Goal: Task Accomplishment & Management: Use online tool/utility

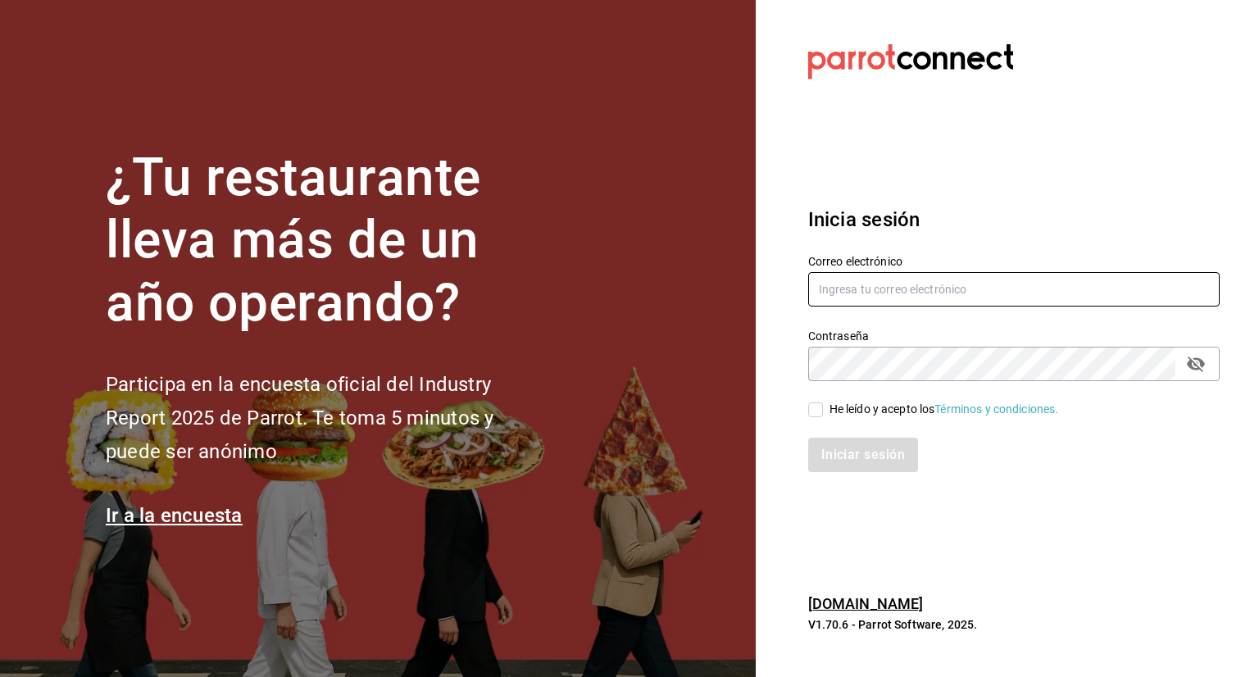
click at [905, 298] on input "text" at bounding box center [1013, 289] width 411 height 34
drag, startPoint x: 1123, startPoint y: 286, endPoint x: 1084, endPoint y: 302, distance: 42.3
click at [1123, 286] on input "text" at bounding box center [1013, 289] width 411 height 34
click at [888, 286] on input "text" at bounding box center [1013, 289] width 411 height 34
type input "a"
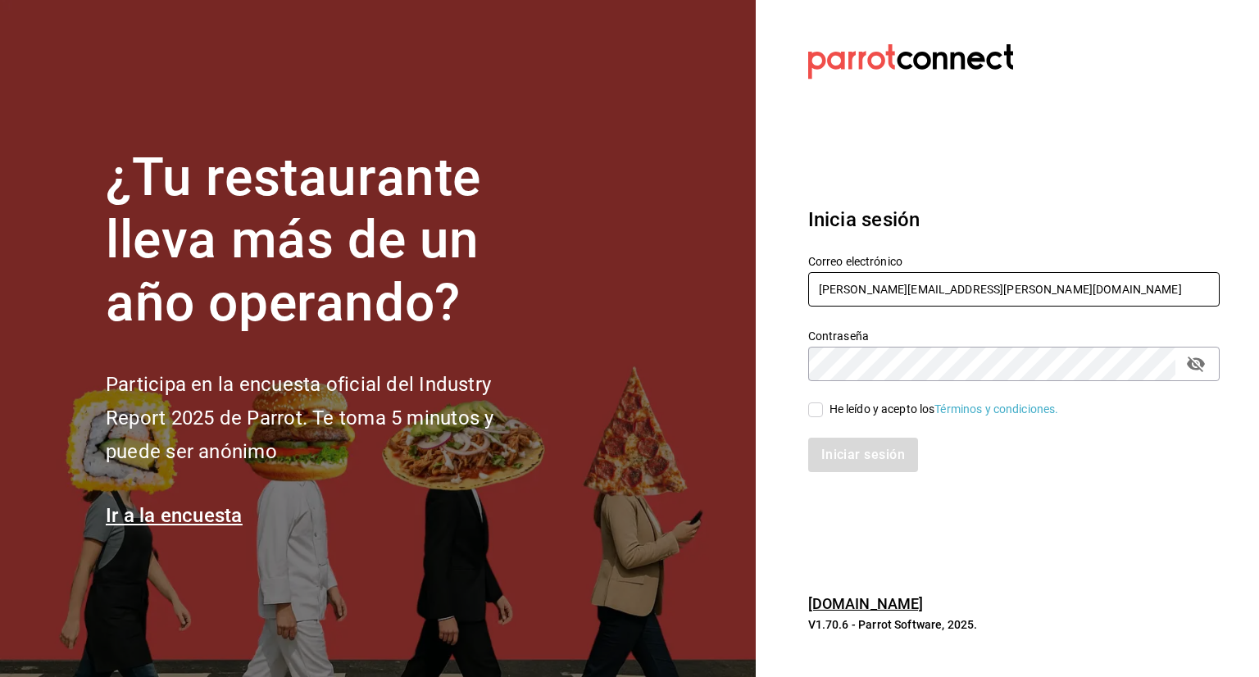
type input "[PERSON_NAME][EMAIL_ADDRESS][PERSON_NAME][DOMAIN_NAME]"
click at [817, 401] on label "He leído y acepto los Términos y condiciones." at bounding box center [933, 409] width 251 height 17
click at [817, 402] on input "He leído y acepto los Términos y condiciones." at bounding box center [815, 409] width 15 height 15
checkbox input "true"
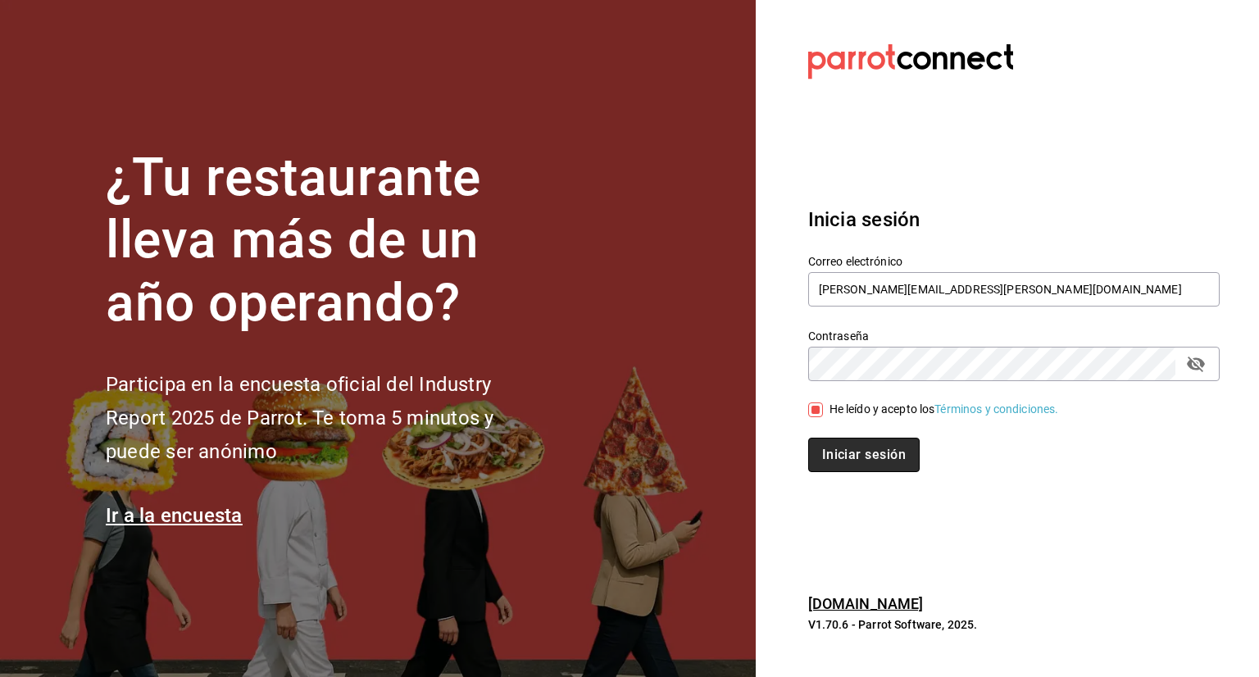
click at [847, 449] on button "Iniciar sesión" at bounding box center [863, 455] width 111 height 34
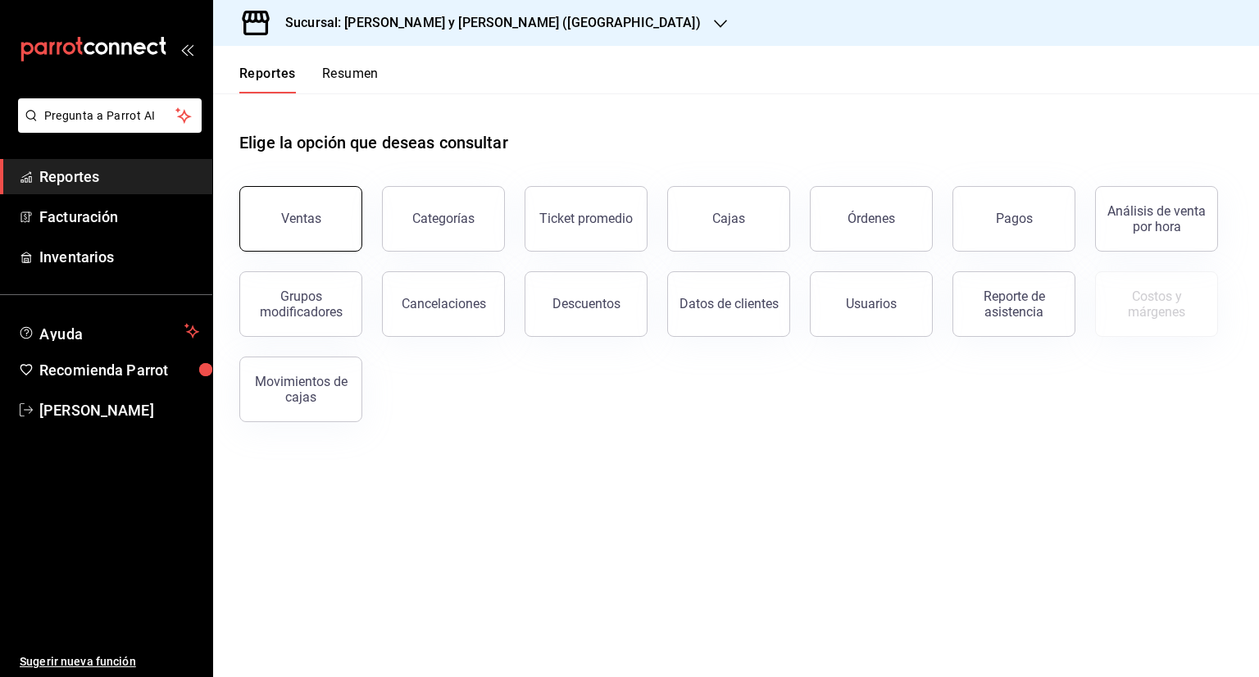
click at [342, 230] on button "Ventas" at bounding box center [300, 219] width 123 height 66
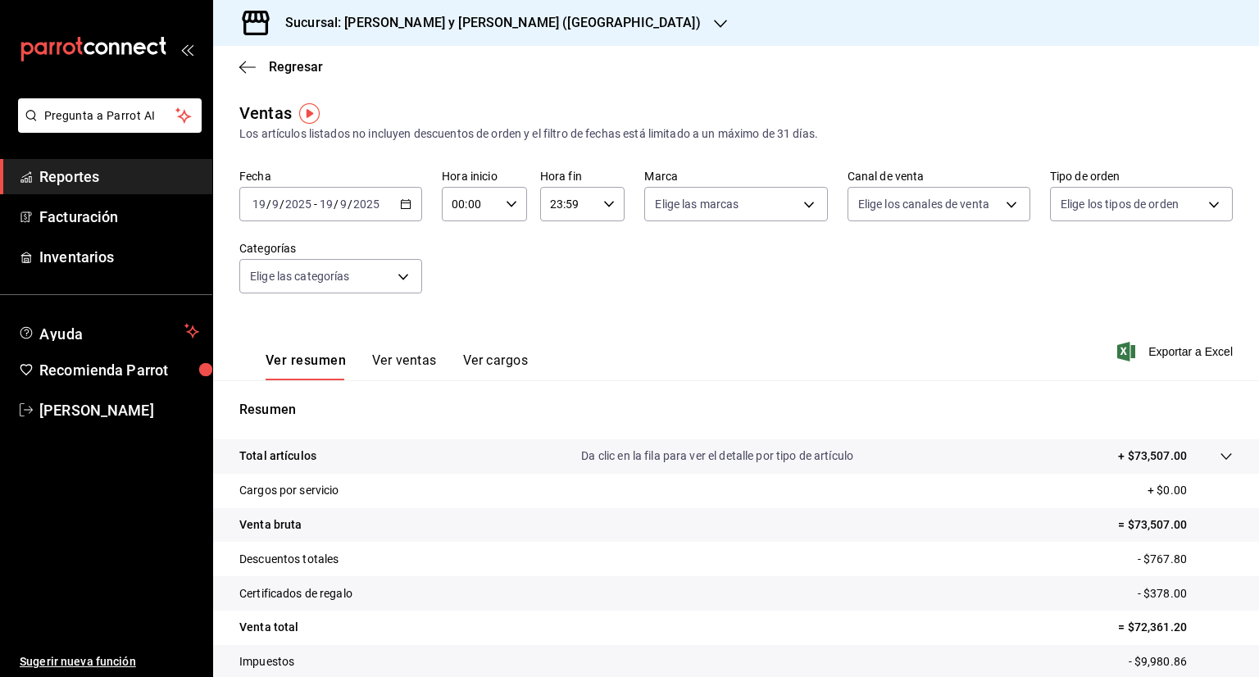
click at [407, 206] on \(Stroke\) "button" at bounding box center [406, 204] width 10 height 9
click at [79, 171] on span "Reportes" at bounding box center [119, 177] width 160 height 22
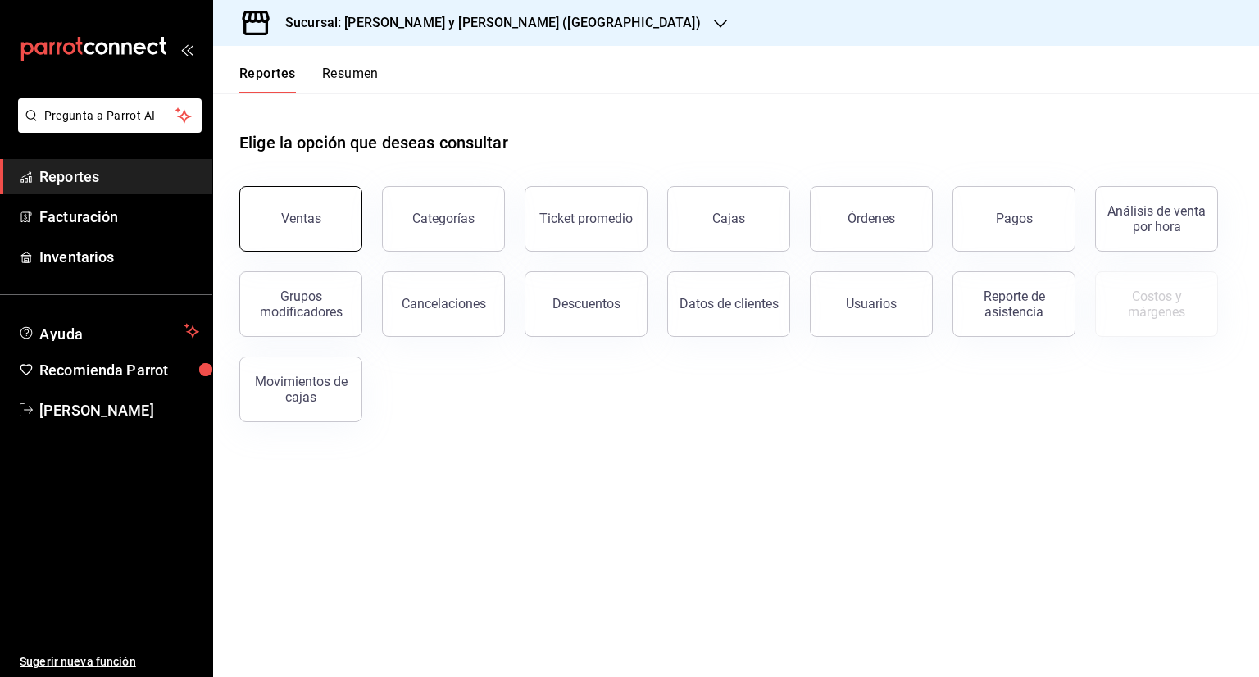
click at [267, 222] on button "Ventas" at bounding box center [300, 219] width 123 height 66
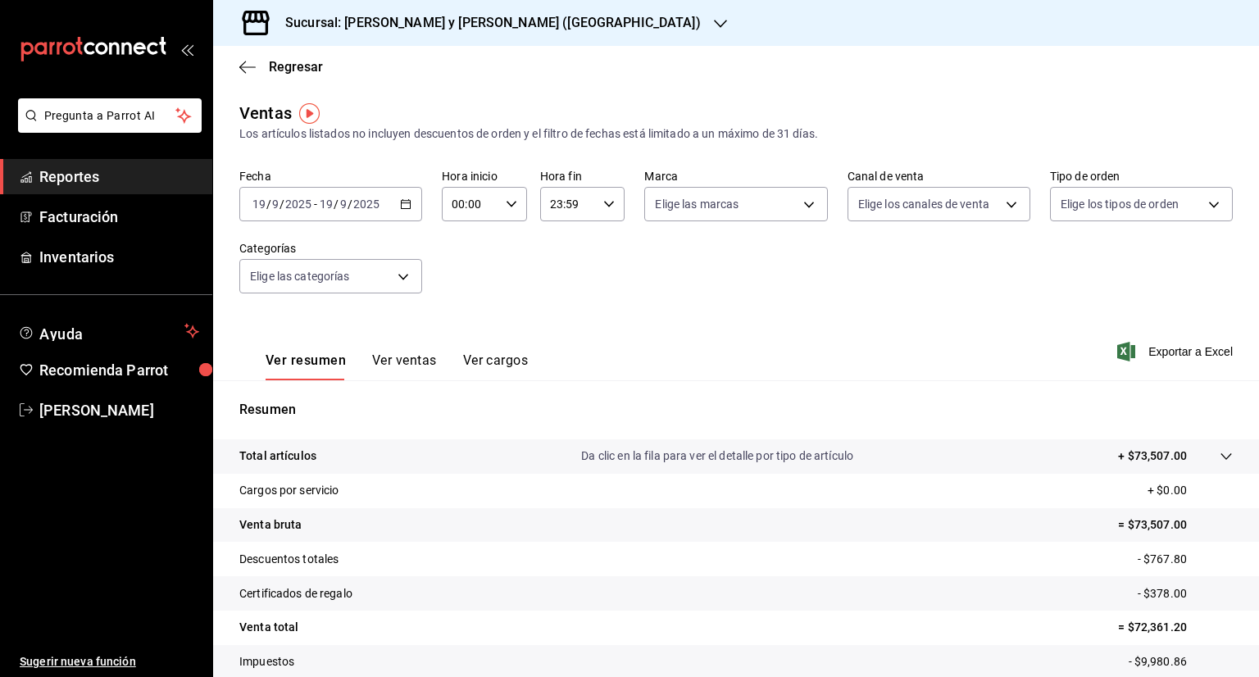
click at [402, 205] on icon "button" at bounding box center [405, 203] width 11 height 11
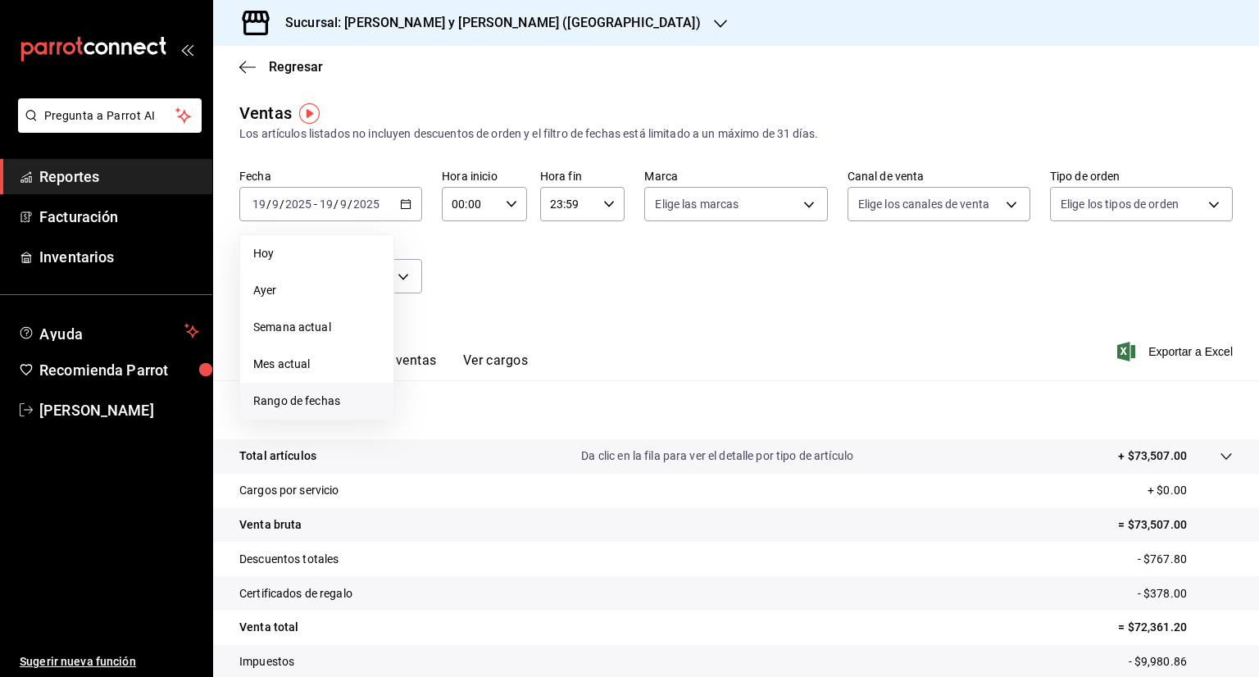
click at [318, 397] on span "Rango de fechas" at bounding box center [316, 401] width 127 height 17
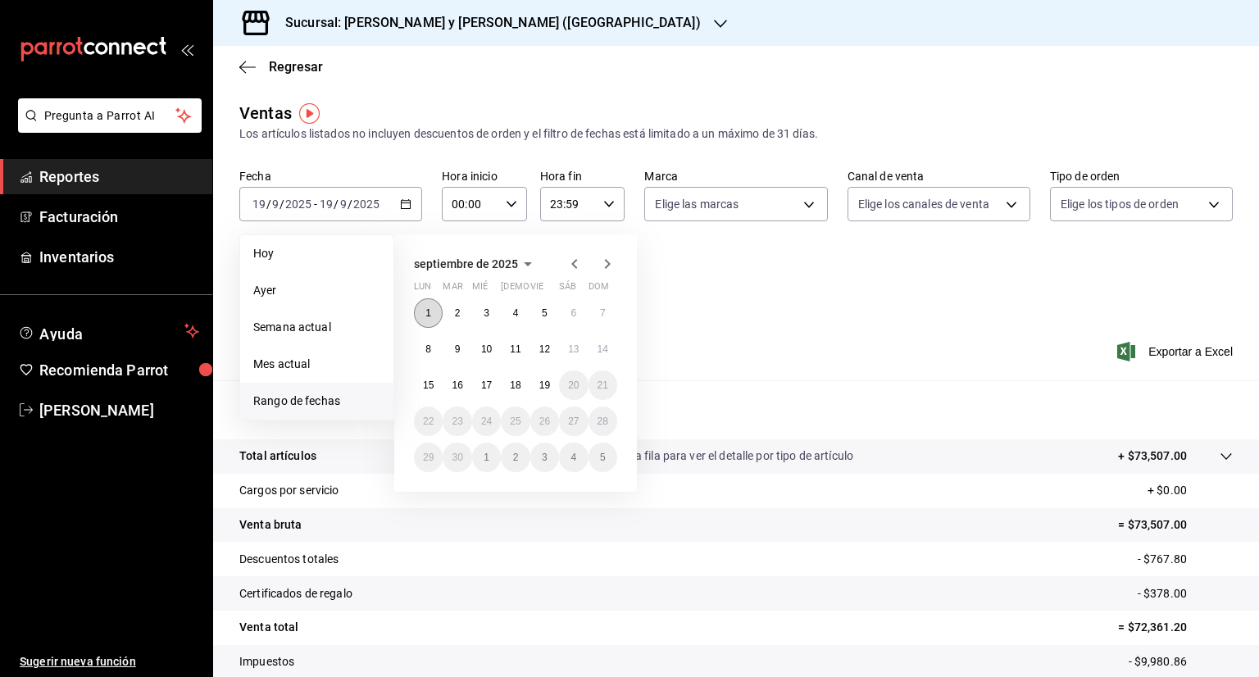
click at [427, 314] on abbr "1" at bounding box center [428, 312] width 6 height 11
click at [424, 391] on button "15" at bounding box center [428, 384] width 29 height 29
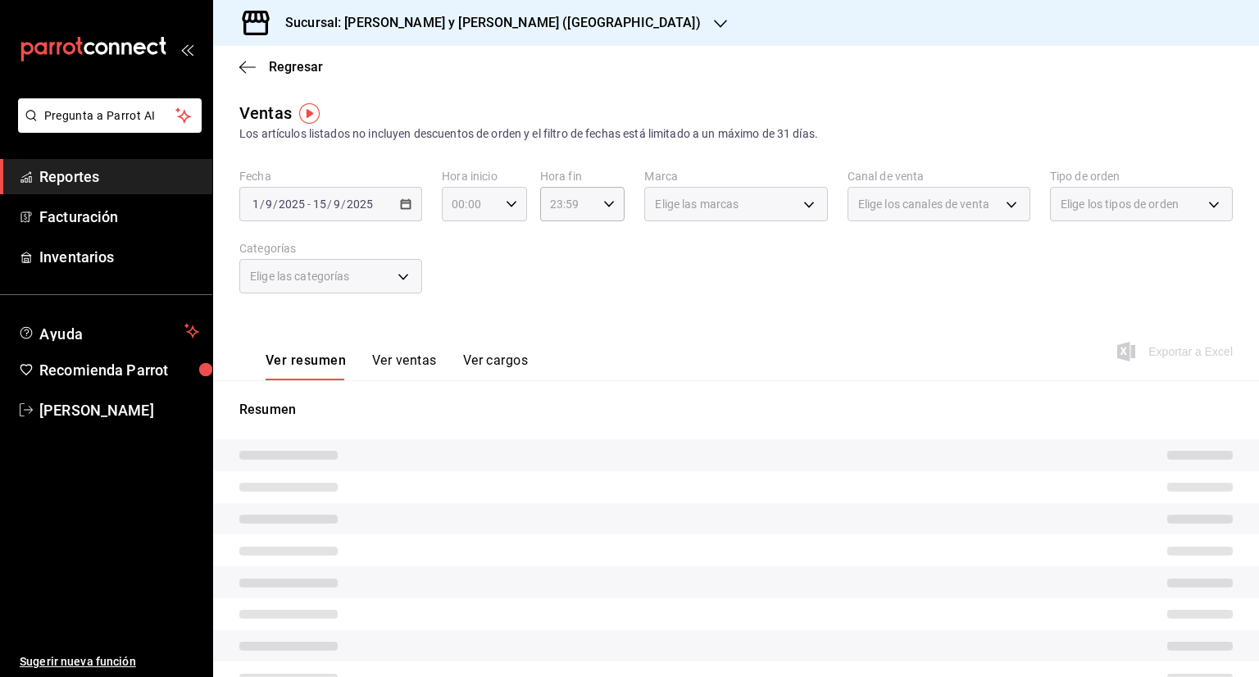
click at [501, 204] on div "00:00 Hora inicio" at bounding box center [484, 204] width 85 height 34
click at [462, 283] on span "05" at bounding box center [460, 278] width 16 height 13
type input "05:00"
click at [606, 211] on div at bounding box center [629, 338] width 1259 height 677
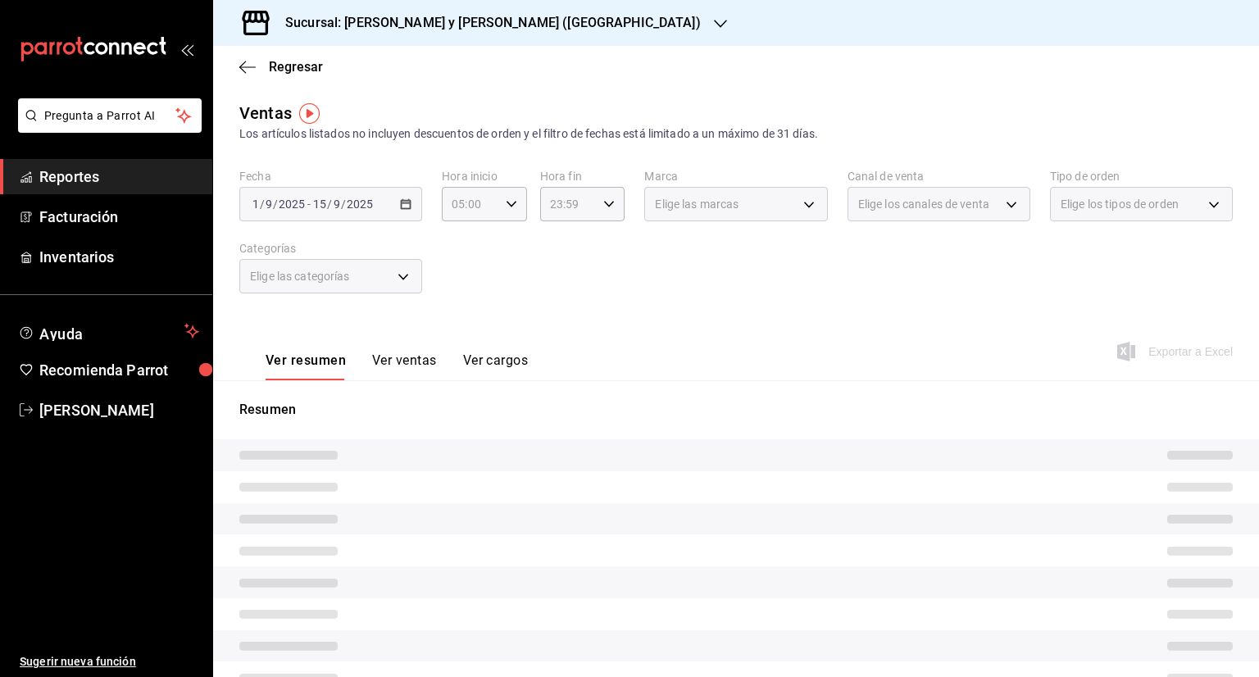
click at [606, 211] on div "23:59 Hora fin" at bounding box center [582, 204] width 85 height 34
click at [560, 306] on button "04" at bounding box center [556, 312] width 35 height 33
type input "04:59"
click at [729, 291] on div at bounding box center [629, 338] width 1259 height 677
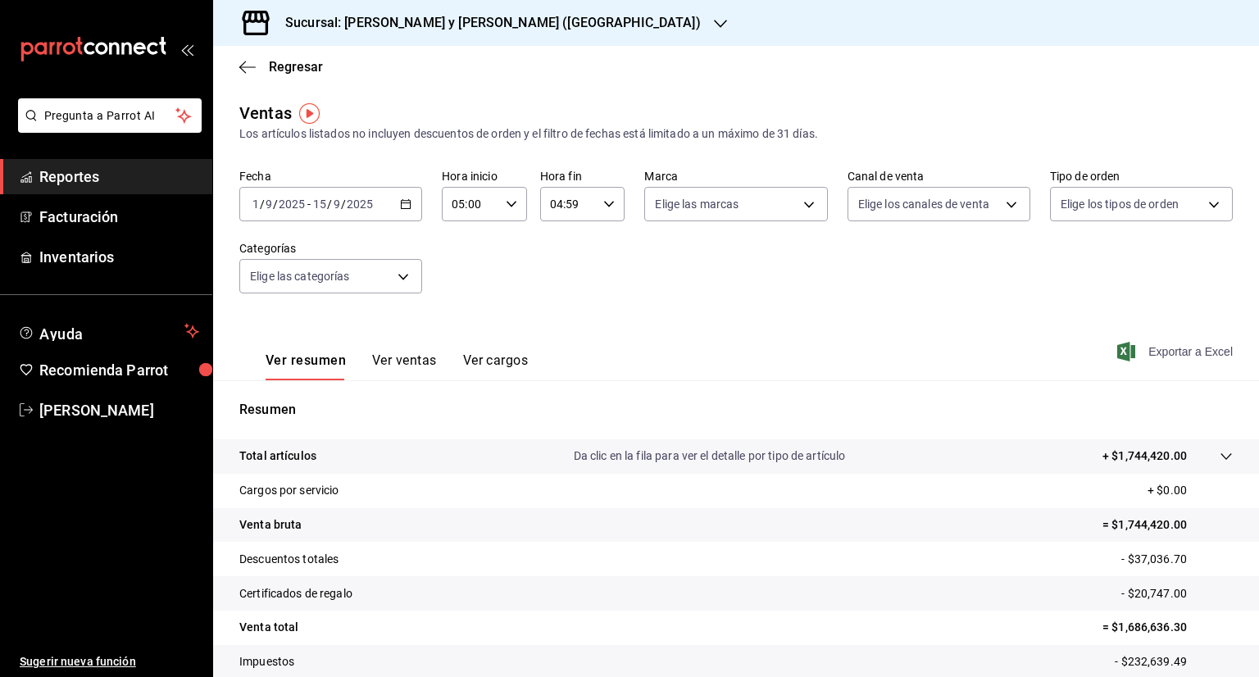
click at [1157, 348] on span "Exportar a Excel" at bounding box center [1176, 352] width 112 height 20
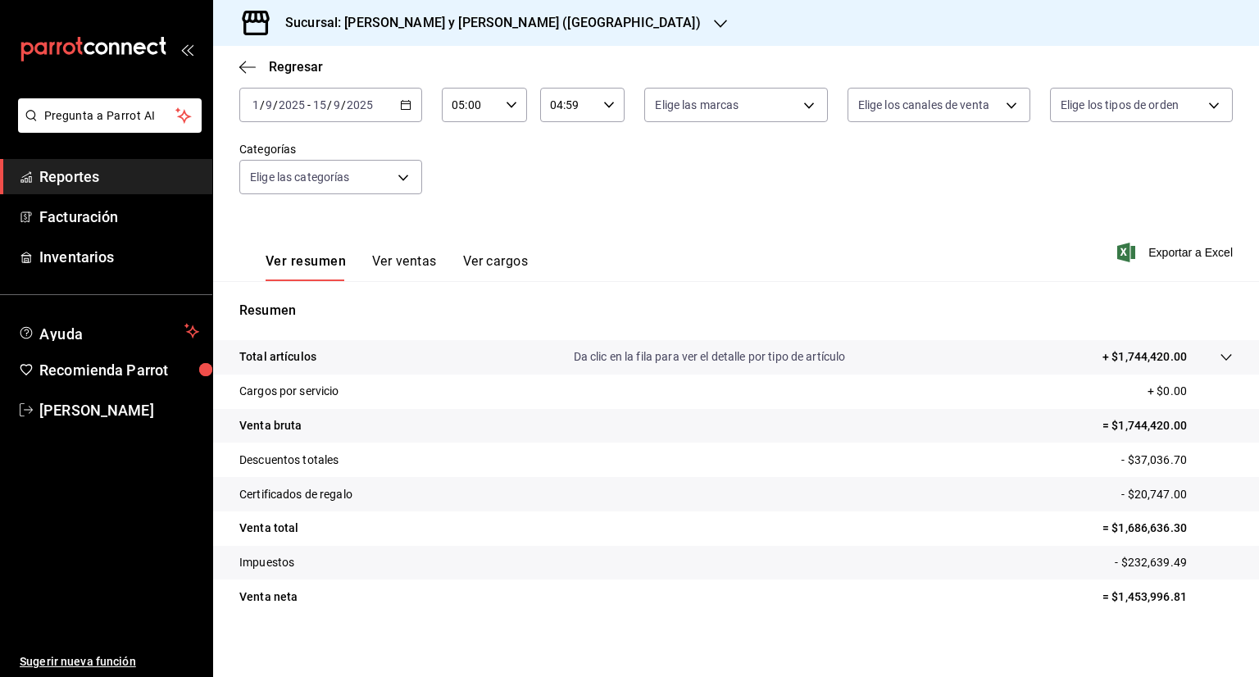
scroll to position [108, 0]
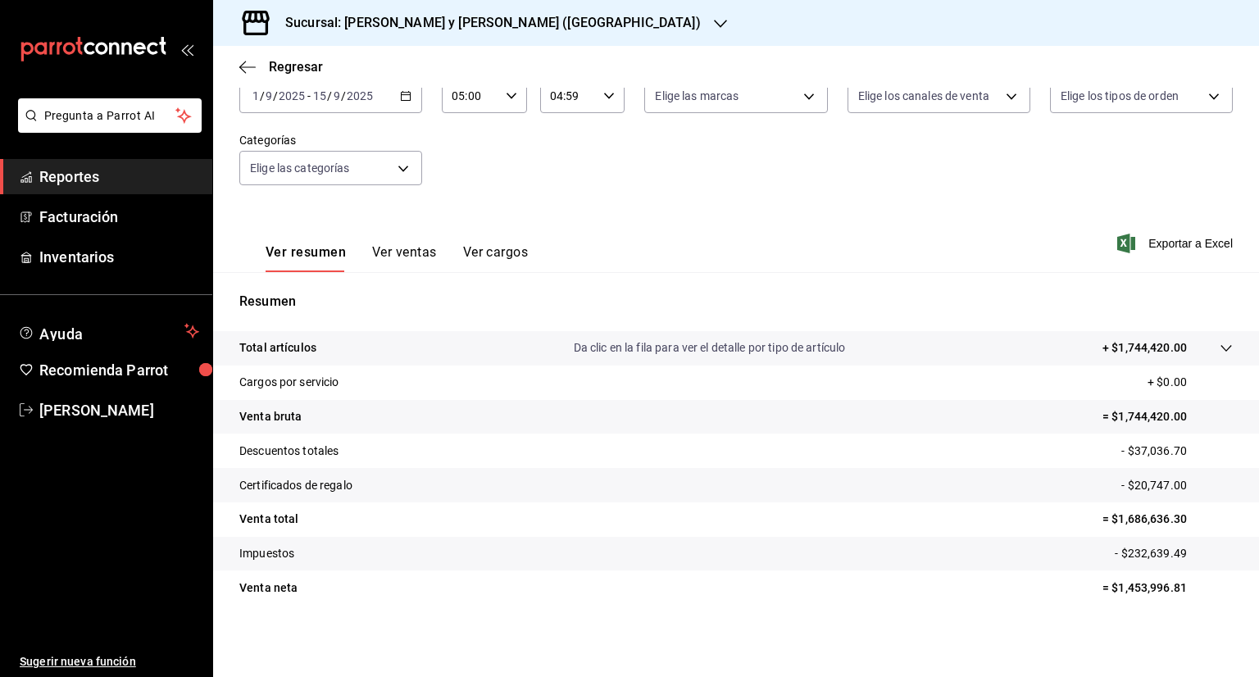
click at [400, 90] on icon "button" at bounding box center [405, 95] width 11 height 11
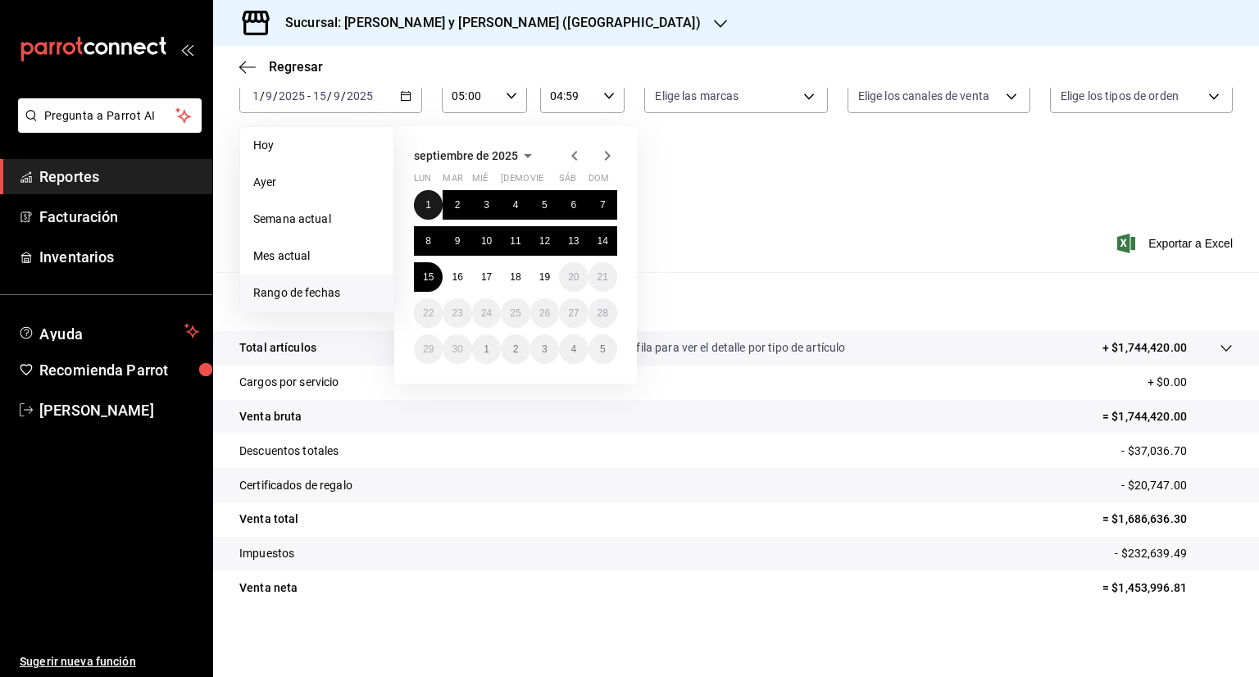
click at [431, 206] on button "1" at bounding box center [428, 204] width 29 height 29
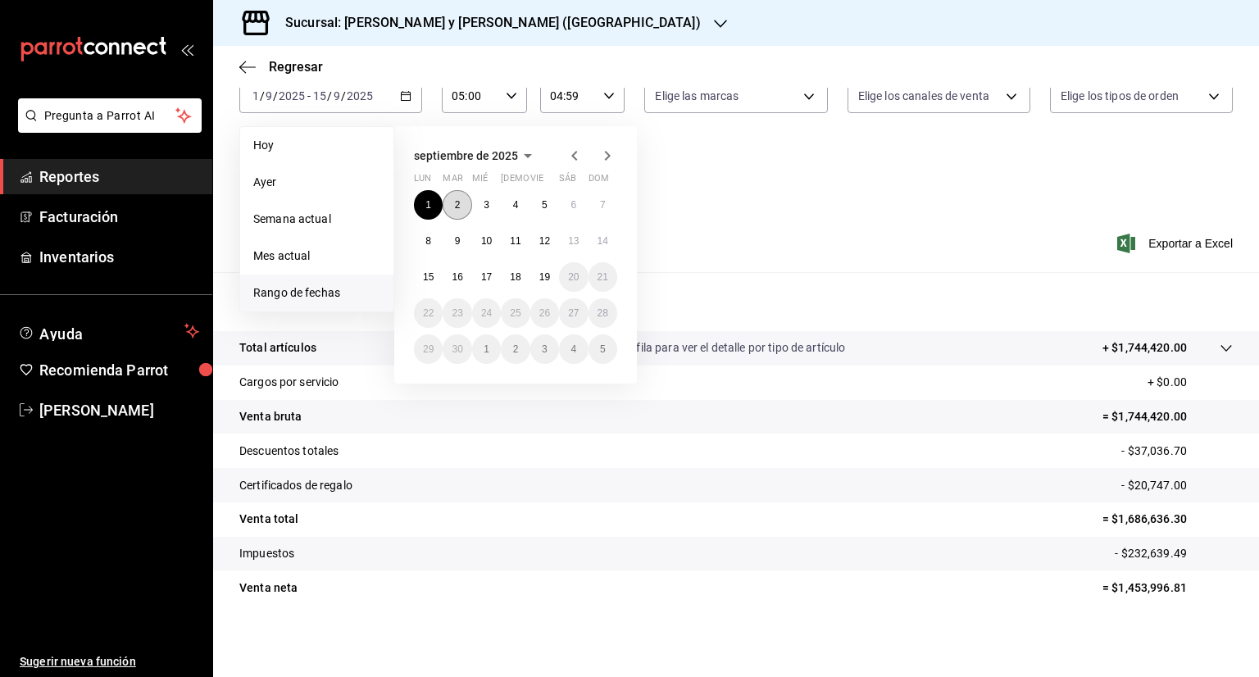
click at [447, 206] on button "2" at bounding box center [456, 204] width 29 height 29
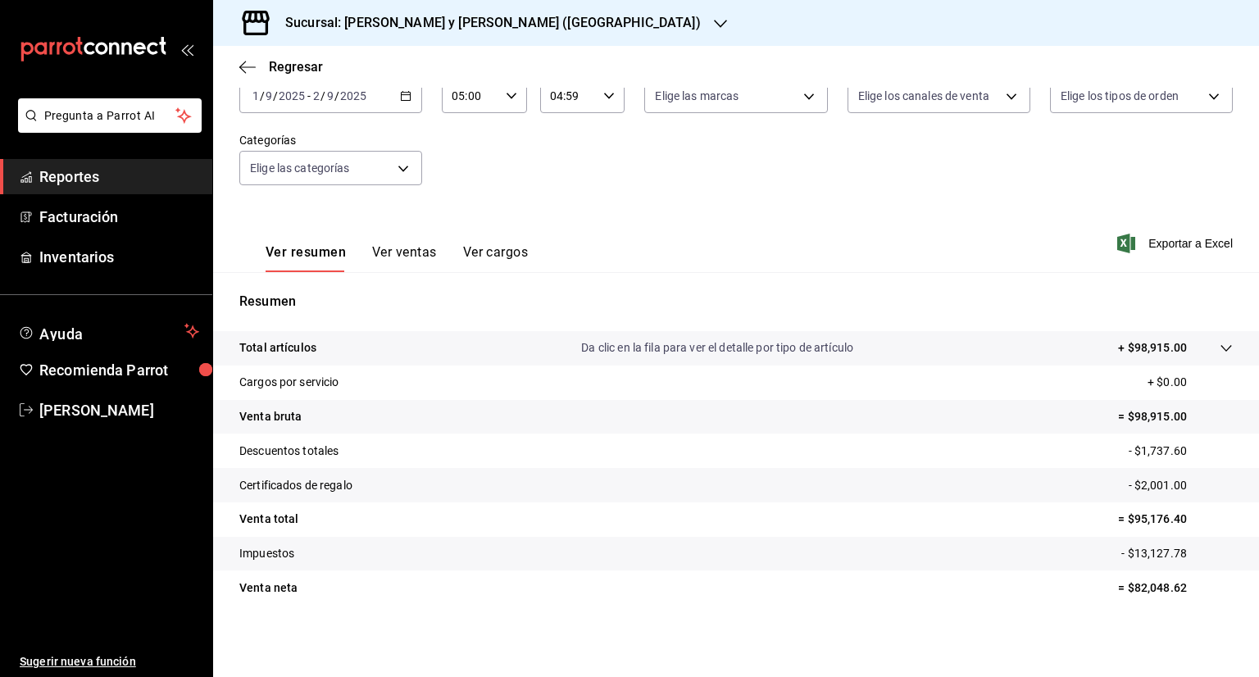
click at [406, 99] on \(Stroke\) "button" at bounding box center [406, 96] width 10 height 9
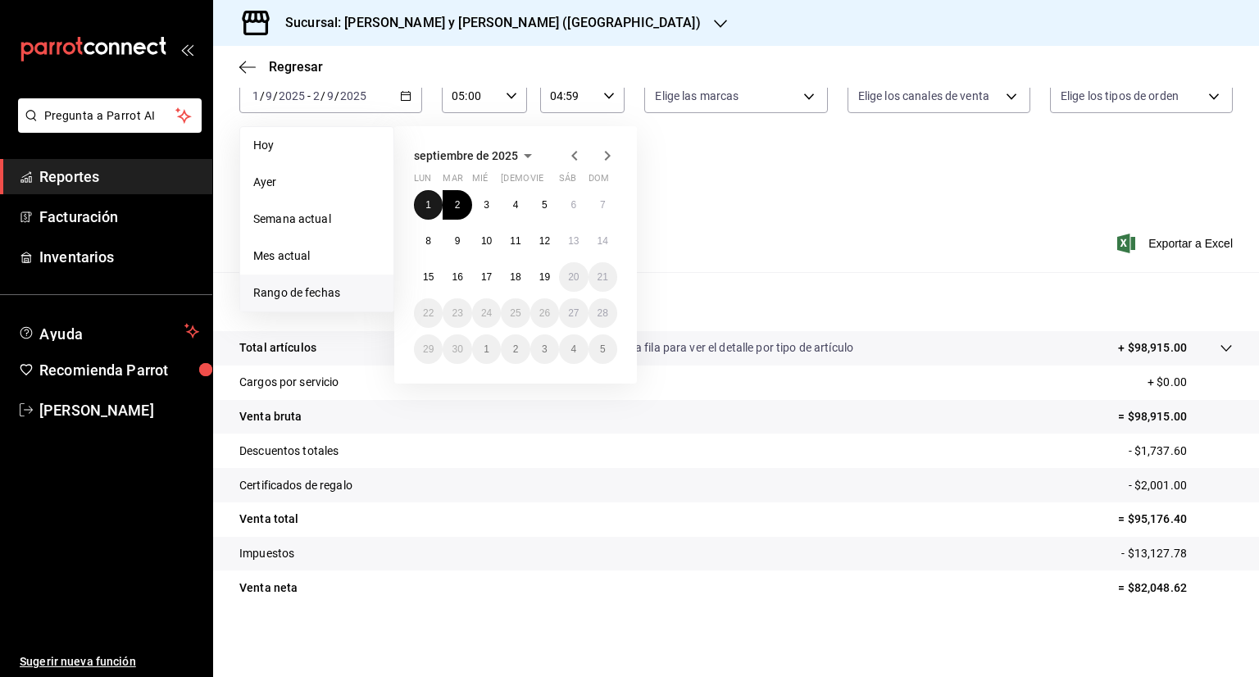
click at [423, 213] on button "1" at bounding box center [428, 204] width 29 height 29
click at [564, 203] on button "6" at bounding box center [573, 204] width 29 height 29
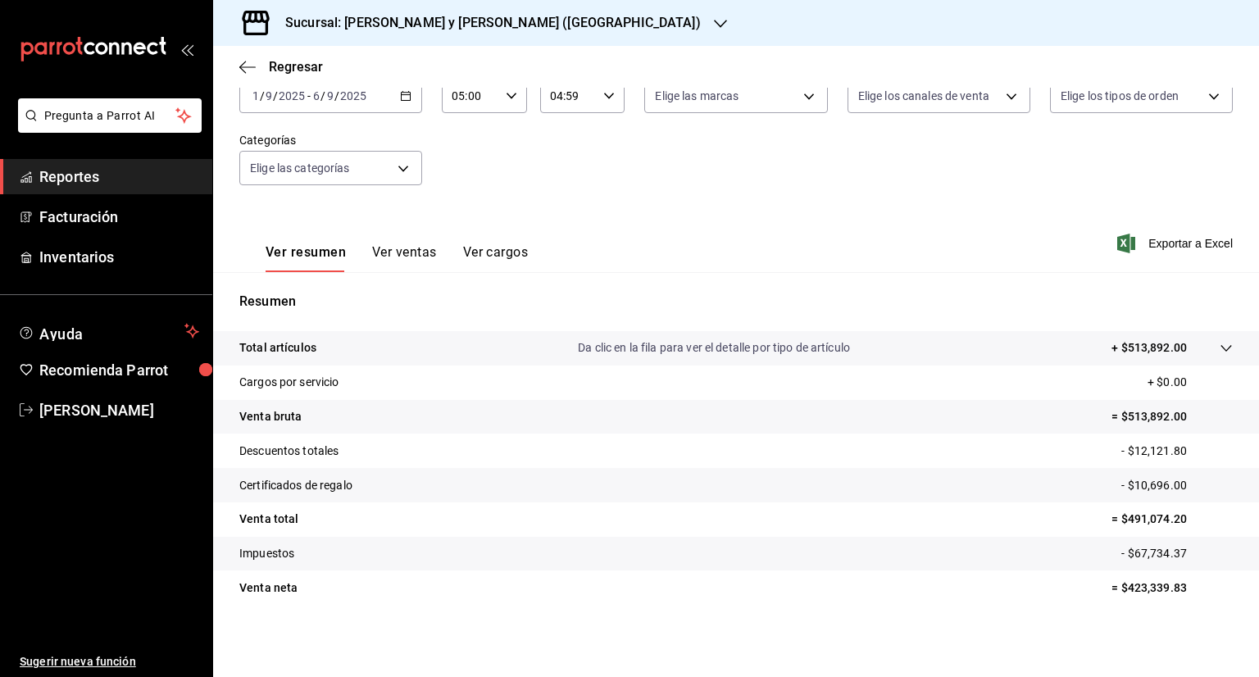
click at [406, 93] on icon "button" at bounding box center [405, 95] width 11 height 11
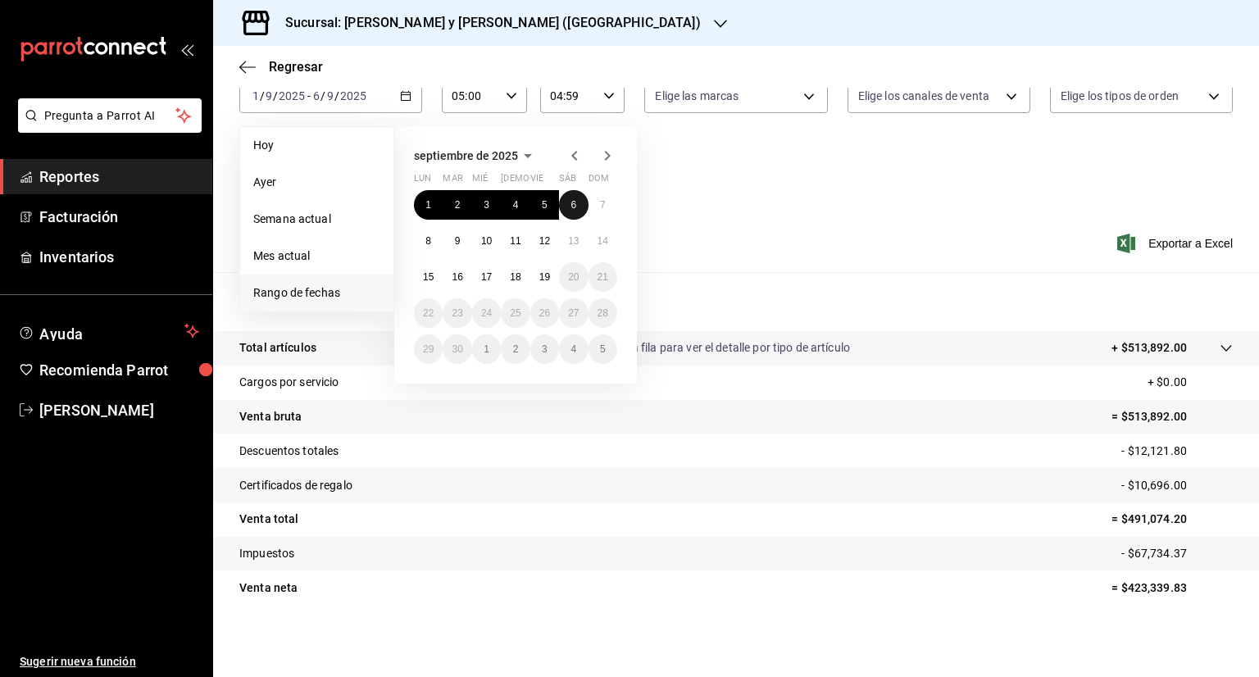
click at [579, 203] on button "6" at bounding box center [573, 204] width 29 height 29
click at [519, 246] on button "11" at bounding box center [515, 240] width 29 height 29
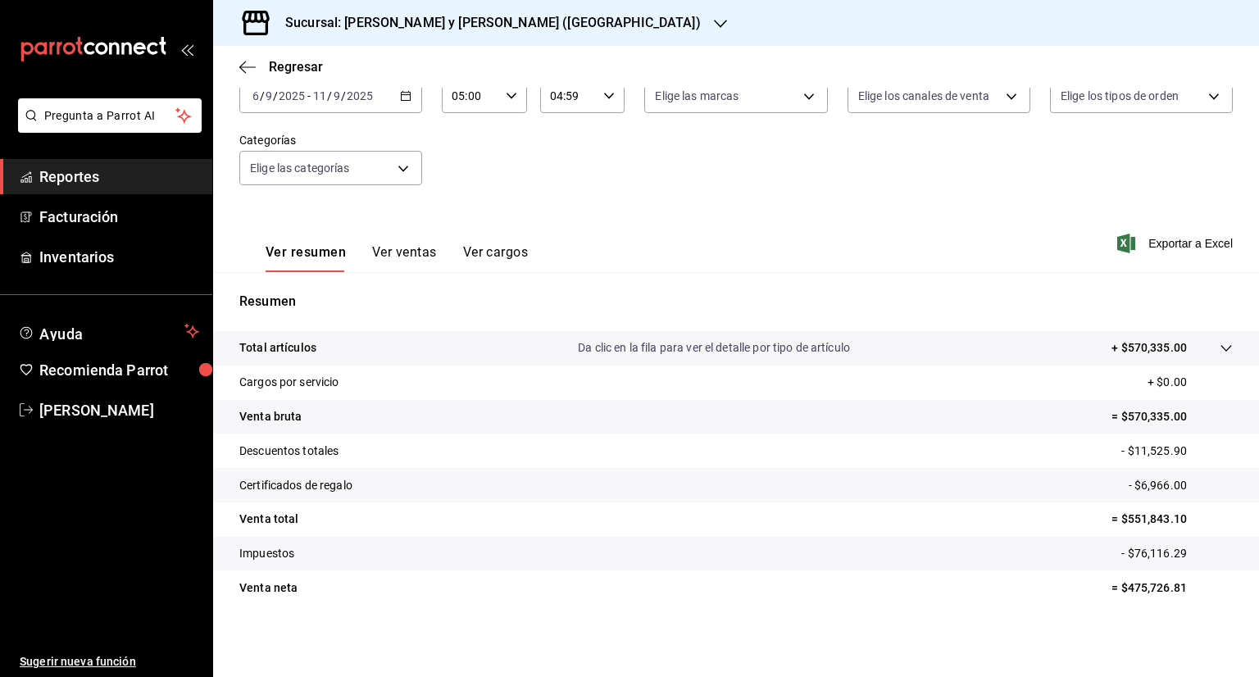
click at [400, 98] on icon "button" at bounding box center [405, 95] width 11 height 11
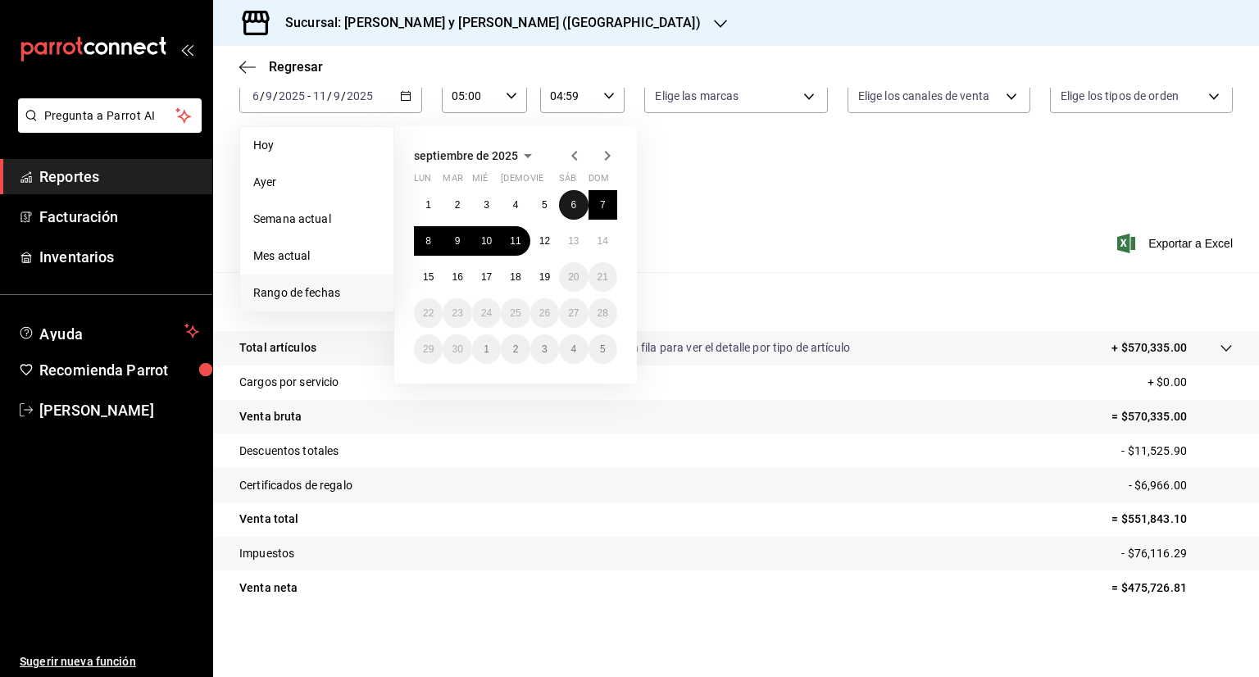
click at [578, 204] on button "6" at bounding box center [573, 204] width 29 height 29
click at [600, 207] on abbr "7" at bounding box center [603, 204] width 6 height 11
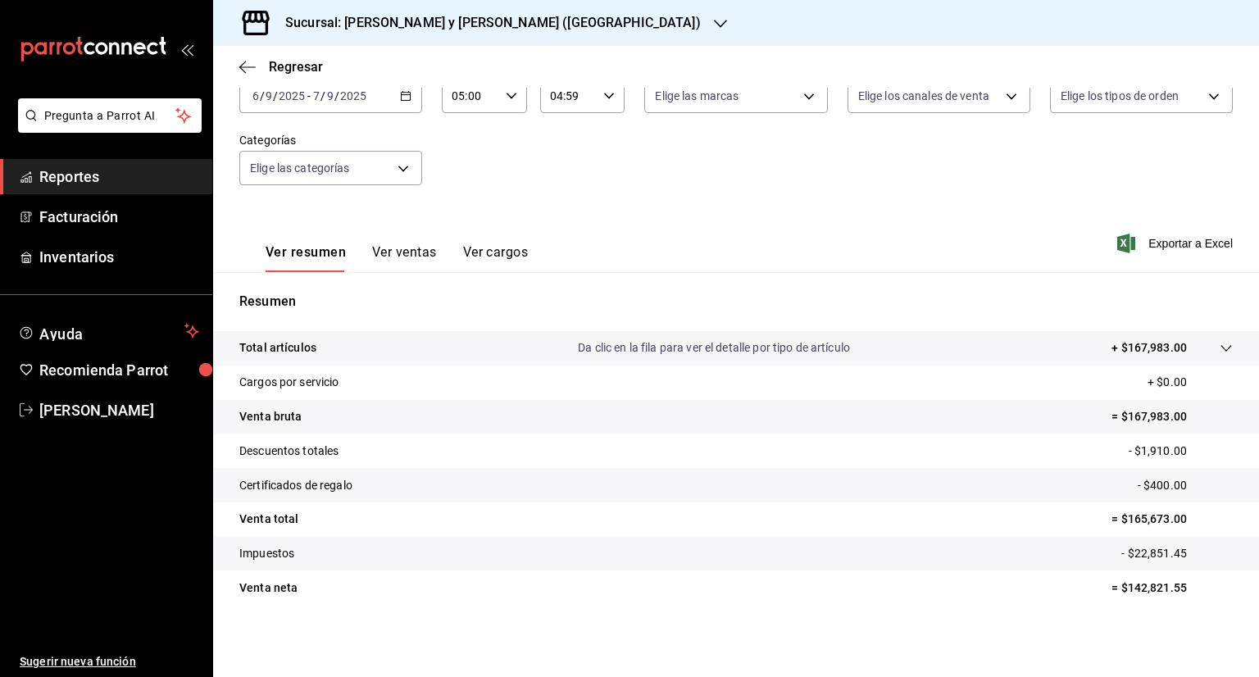
click at [406, 96] on icon "button" at bounding box center [405, 95] width 11 height 11
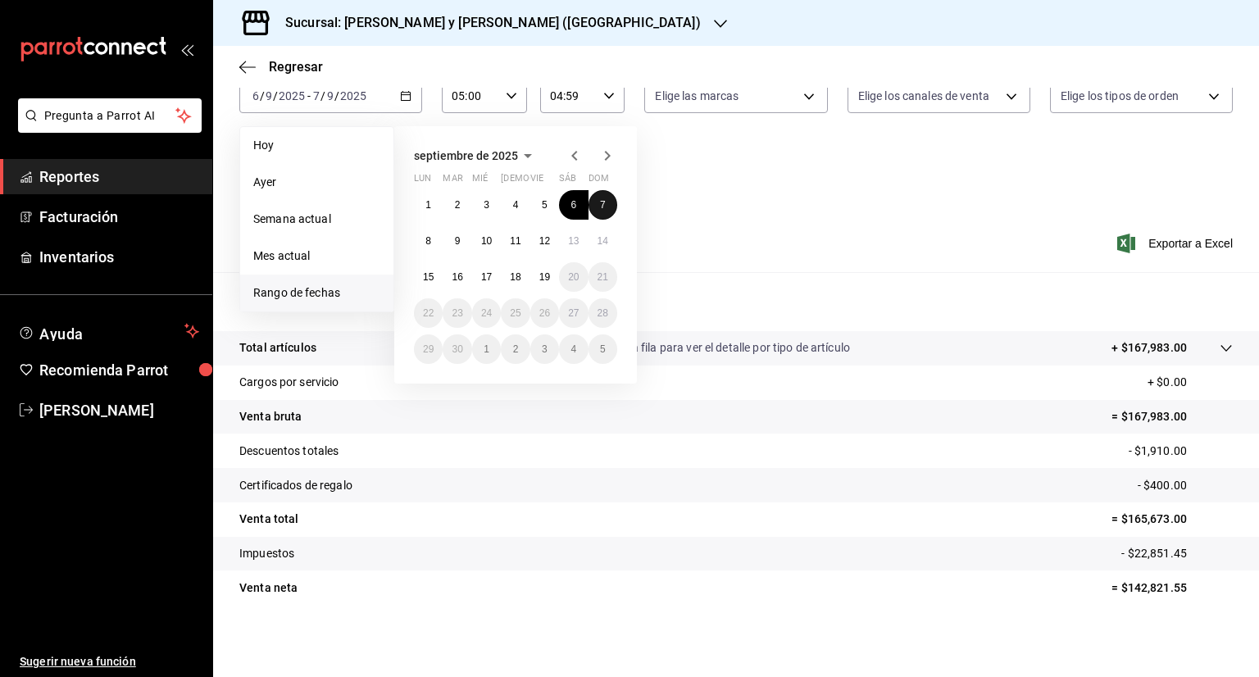
click at [606, 209] on button "7" at bounding box center [602, 204] width 29 height 29
click at [436, 240] on button "8" at bounding box center [428, 240] width 29 height 29
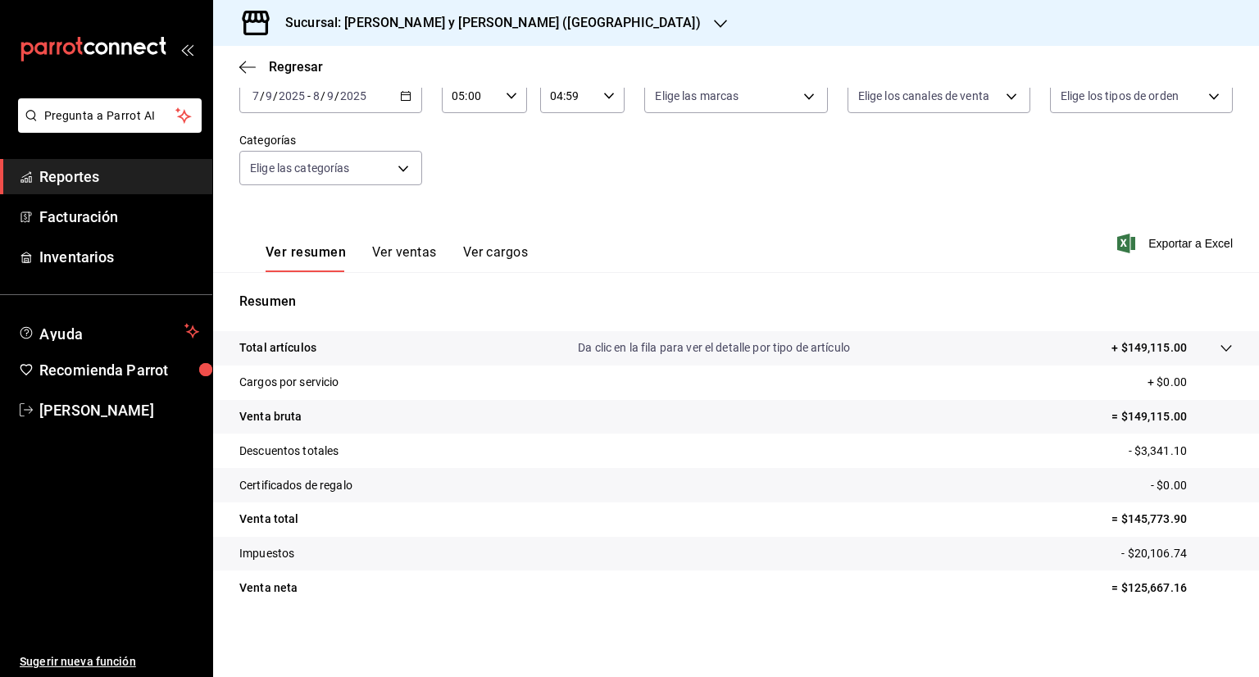
click at [407, 98] on \(Stroke\) "button" at bounding box center [406, 96] width 10 height 9
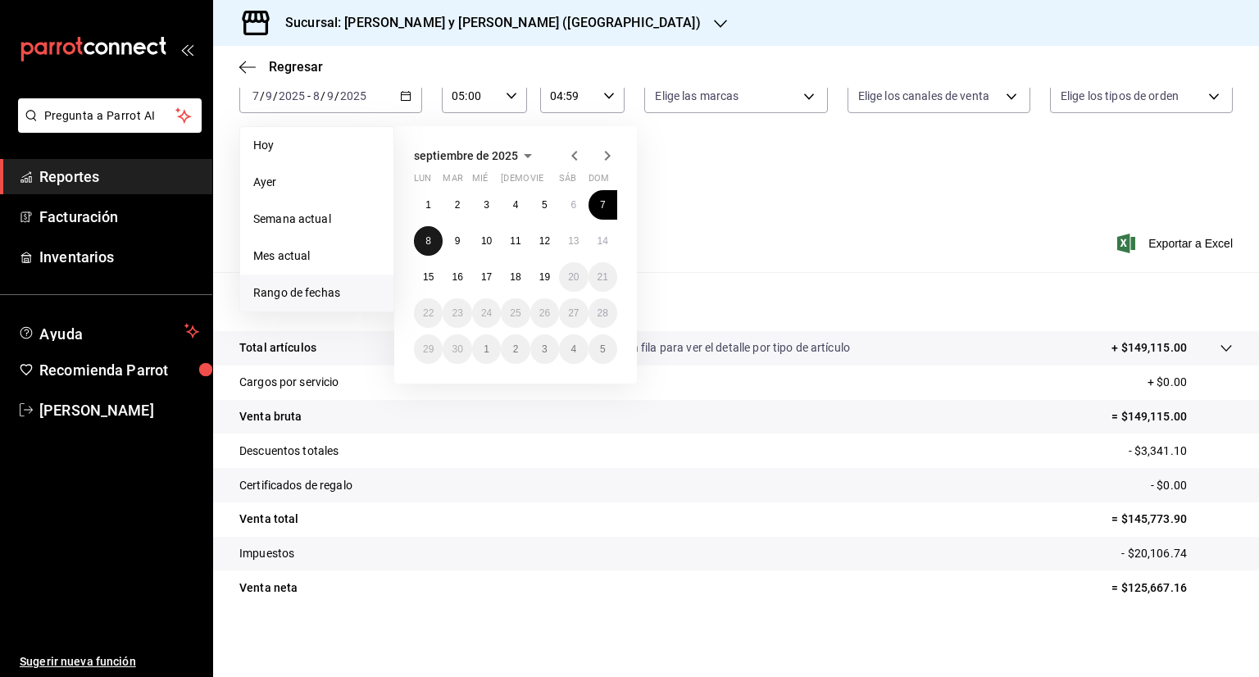
click at [430, 243] on abbr "8" at bounding box center [428, 240] width 6 height 11
click at [446, 242] on button "9" at bounding box center [456, 240] width 29 height 29
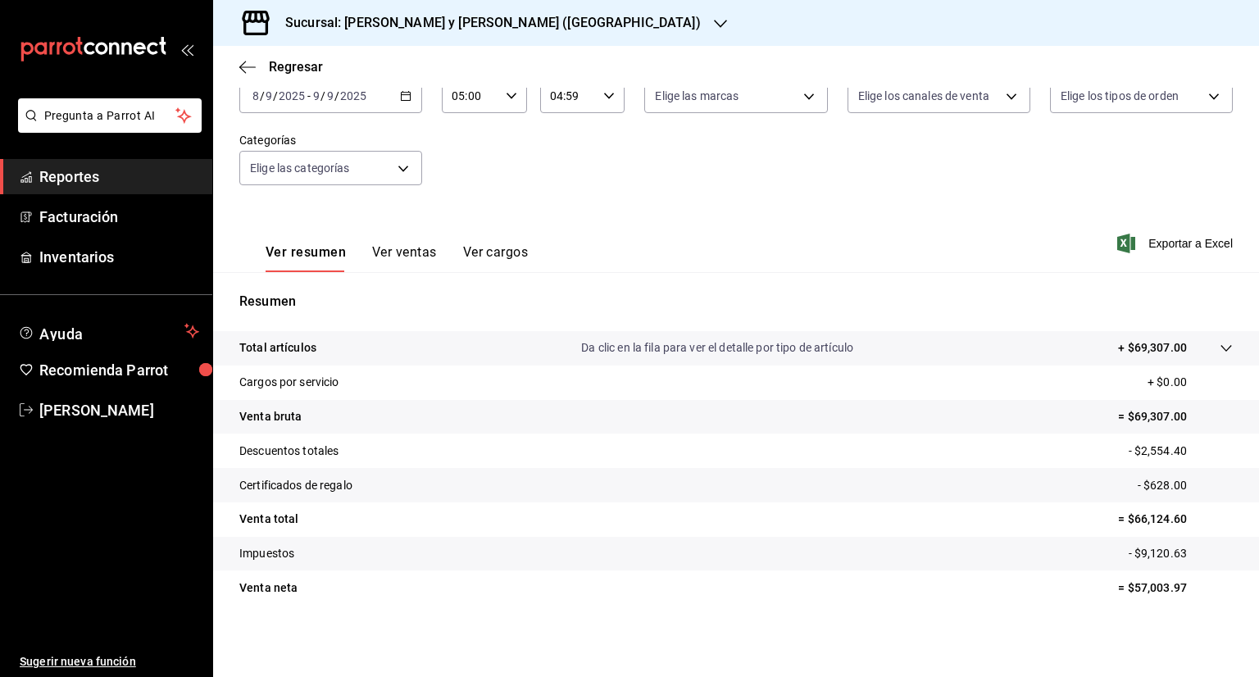
click at [404, 99] on \(Stroke\) "button" at bounding box center [406, 96] width 10 height 9
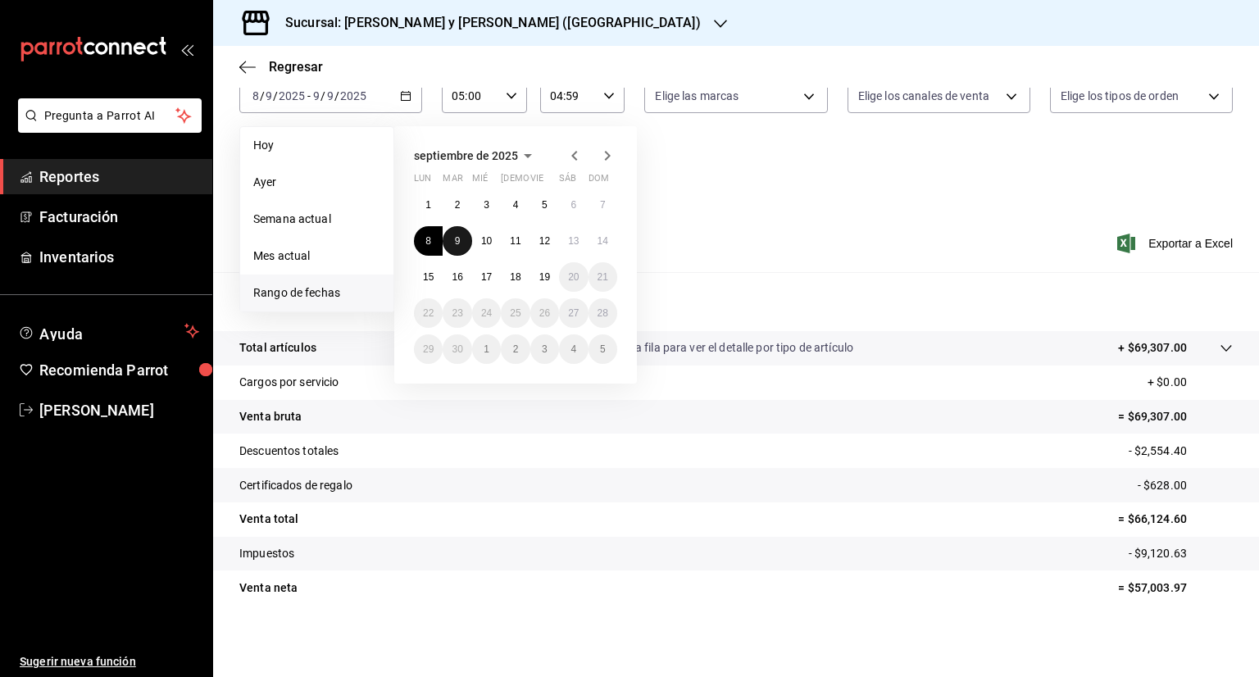
click at [460, 240] on button "9" at bounding box center [456, 240] width 29 height 29
click at [475, 239] on button "10" at bounding box center [486, 240] width 29 height 29
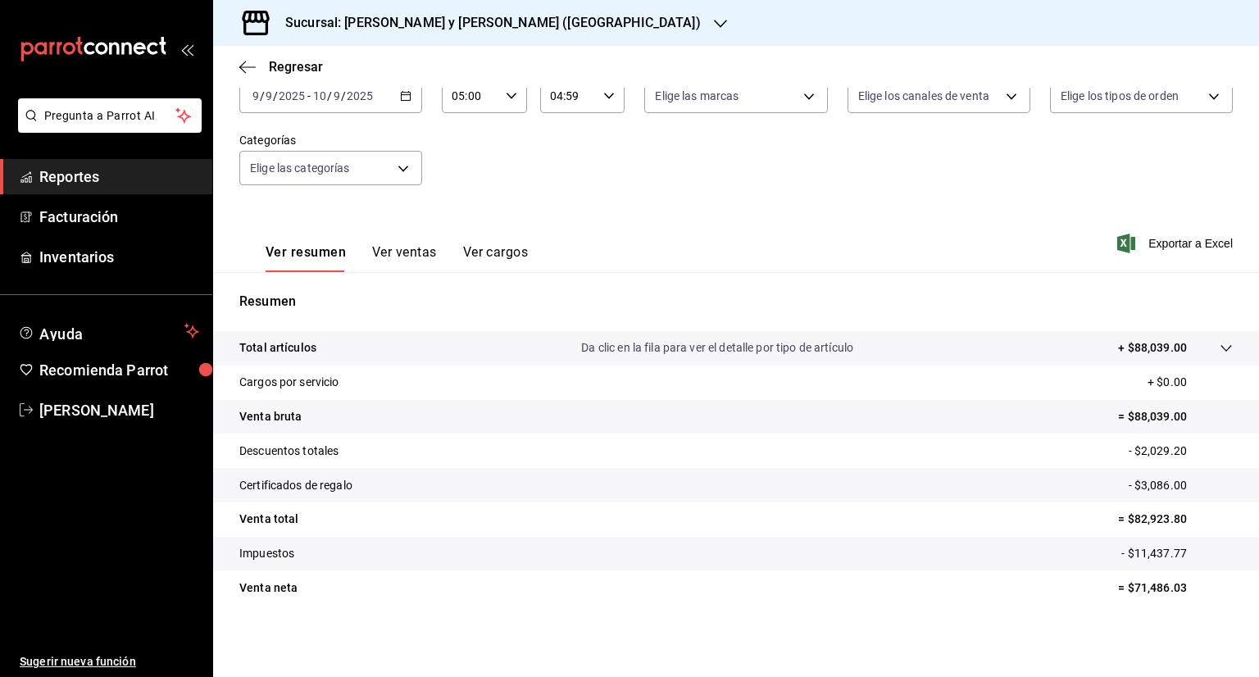
click at [403, 98] on icon "button" at bounding box center [405, 95] width 11 height 11
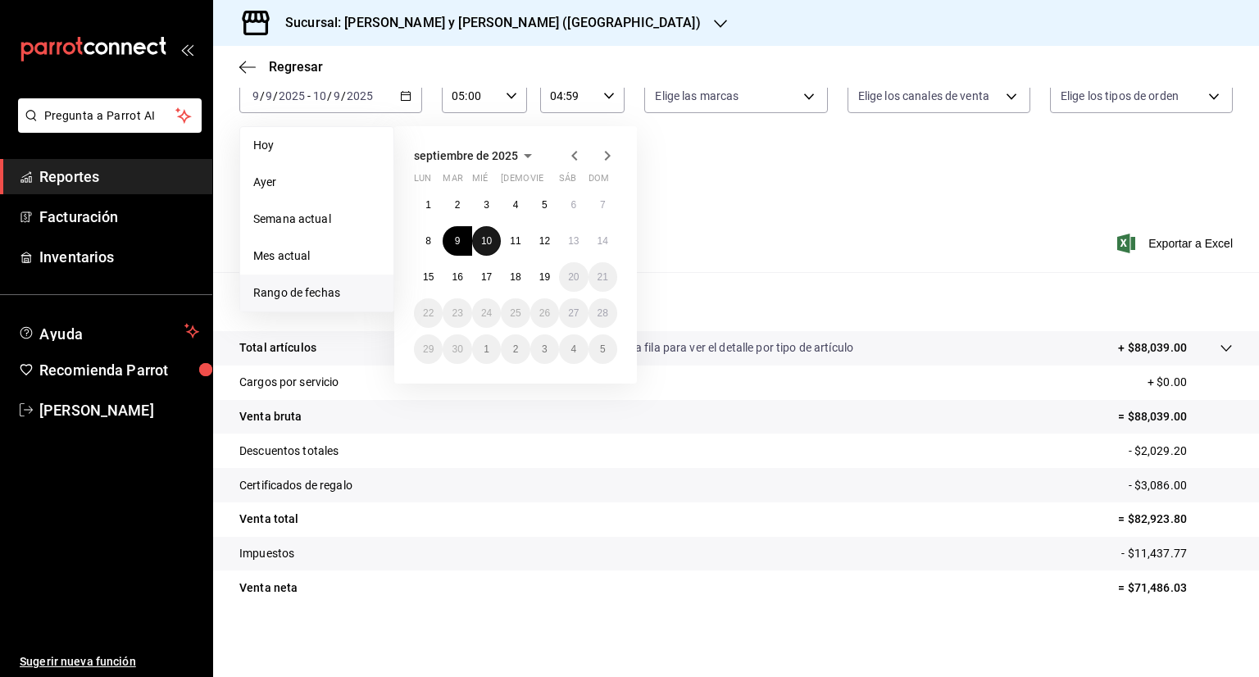
click at [492, 242] on button "10" at bounding box center [486, 240] width 29 height 29
click at [506, 240] on button "11" at bounding box center [515, 240] width 29 height 29
